Goal: Task Accomplishment & Management: Manage account settings

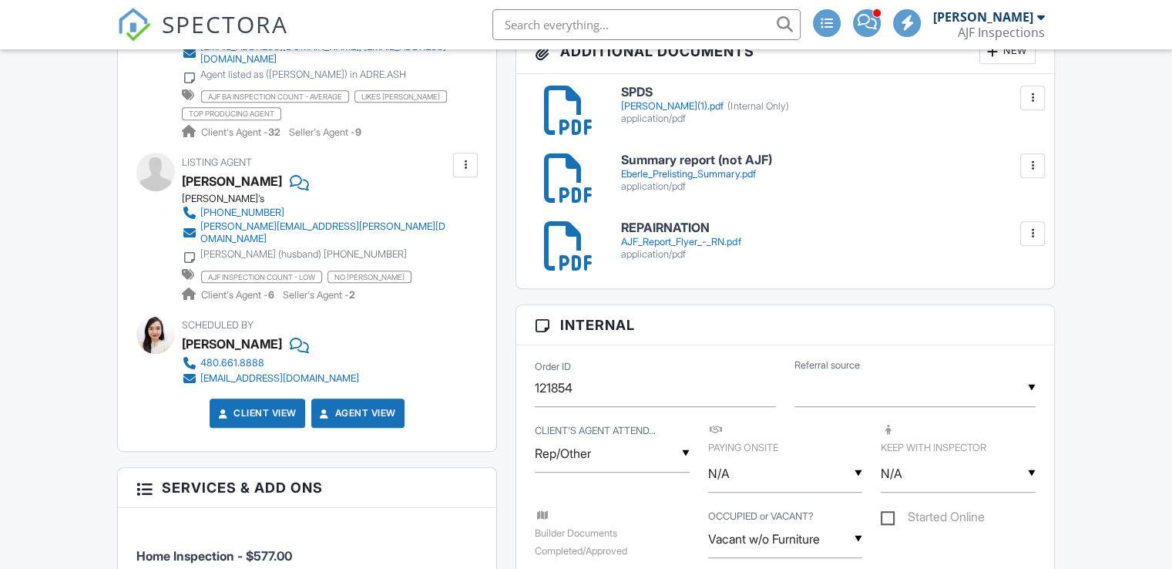
click at [574, 182] on div at bounding box center [568, 177] width 49 height 49
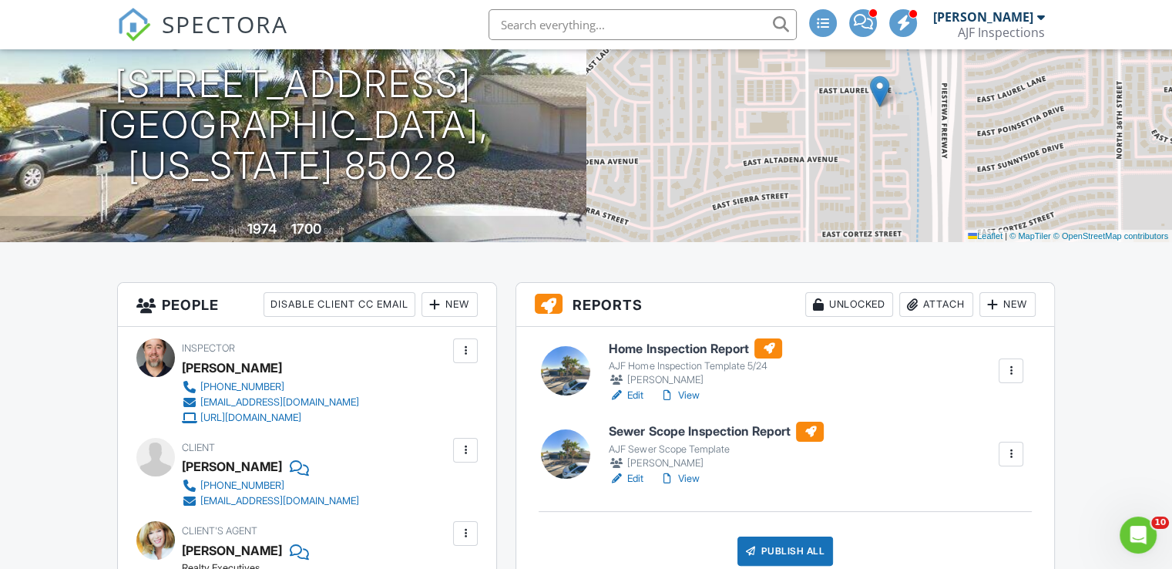
scroll to position [142, 0]
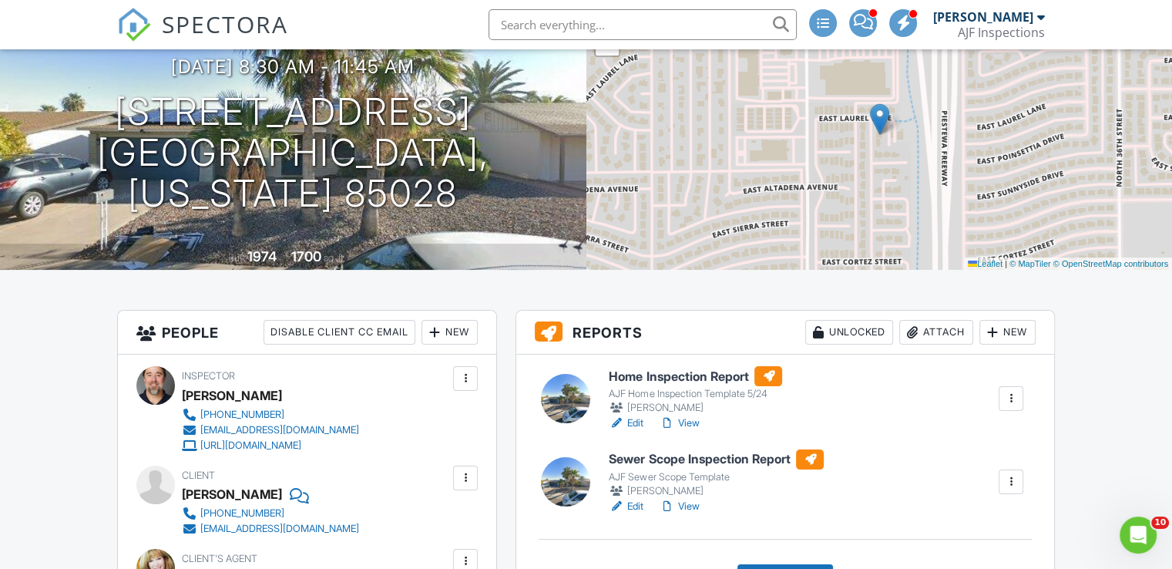
click at [694, 422] on link "View" at bounding box center [679, 422] width 40 height 15
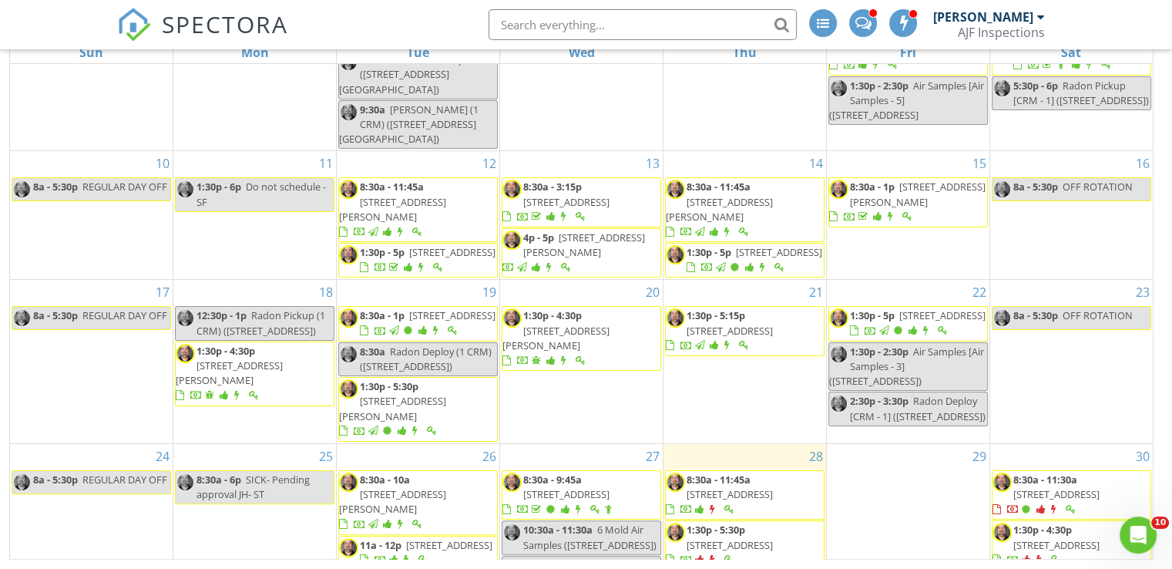
scroll to position [608, 0]
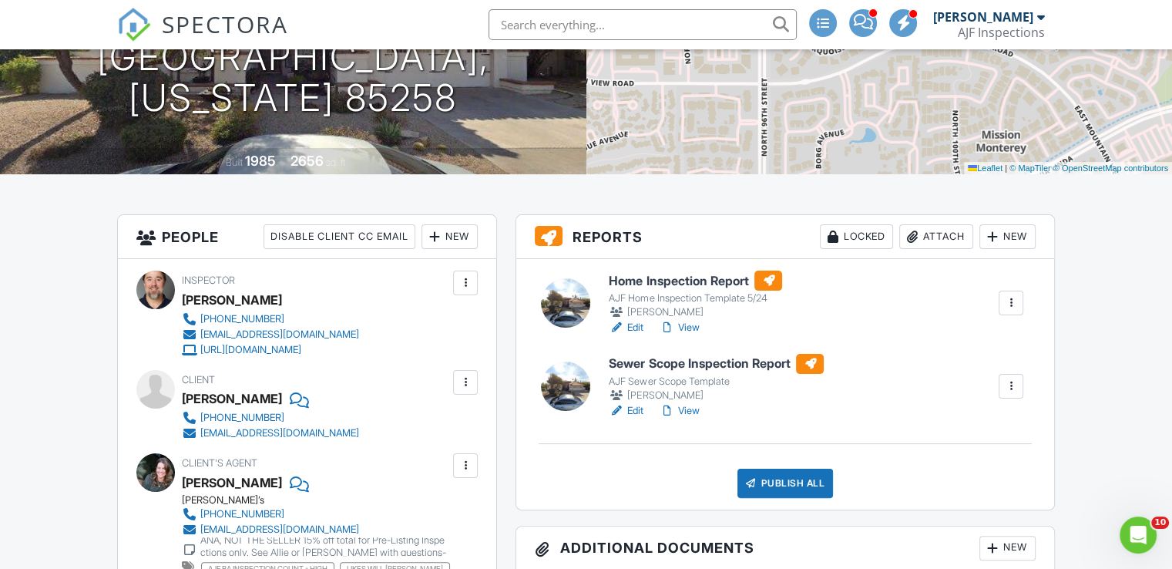
scroll to position [250, 0]
